Goal: Information Seeking & Learning: Check status

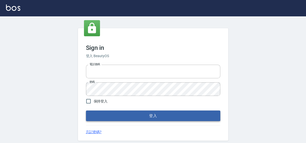
type input "0422211177"
click at [139, 115] on button "登入" at bounding box center [153, 115] width 135 height 11
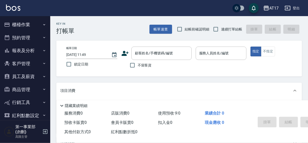
click at [168, 11] on div "AT17 登出" at bounding box center [154, 8] width 308 height 16
click at [165, 4] on div "AT17 登出" at bounding box center [154, 8] width 308 height 16
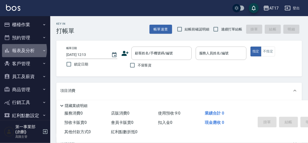
click at [18, 50] on button "報表及分析" at bounding box center [25, 50] width 46 height 13
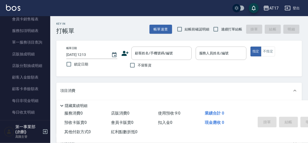
scroll to position [355, 0]
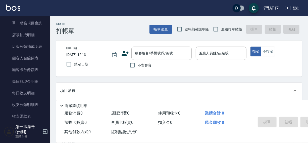
drag, startPoint x: 47, startPoint y: 86, endPoint x: 47, endPoint y: 95, distance: 8.5
click at [47, 95] on nav "櫃檯作業 打帳單 帳單列表 掛單列表 座位開單 營業儀表板 現金收支登錄 高階收支登錄 材料自購登錄 每日結帳 排班表 現場電腦打卡 掃碼打卡 預約管理 預約…" at bounding box center [25, 68] width 50 height 104
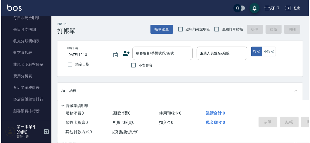
scroll to position [420, 0]
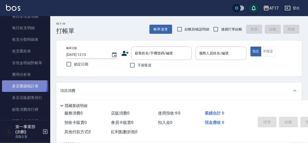
click at [20, 84] on link "多店業績統計表" at bounding box center [25, 86] width 46 height 12
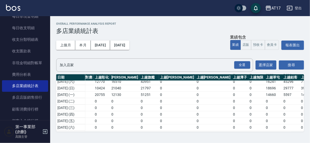
scroll to position [126, 633]
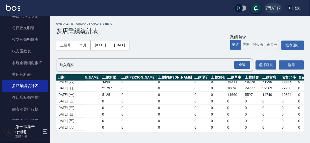
click at [276, 8] on div "AT17" at bounding box center [276, 8] width 9 height 6
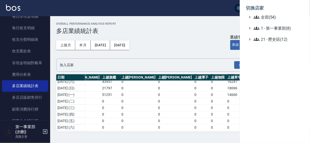
click at [203, 12] on div at bounding box center [155, 71] width 310 height 143
